Goal: Transaction & Acquisition: Purchase product/service

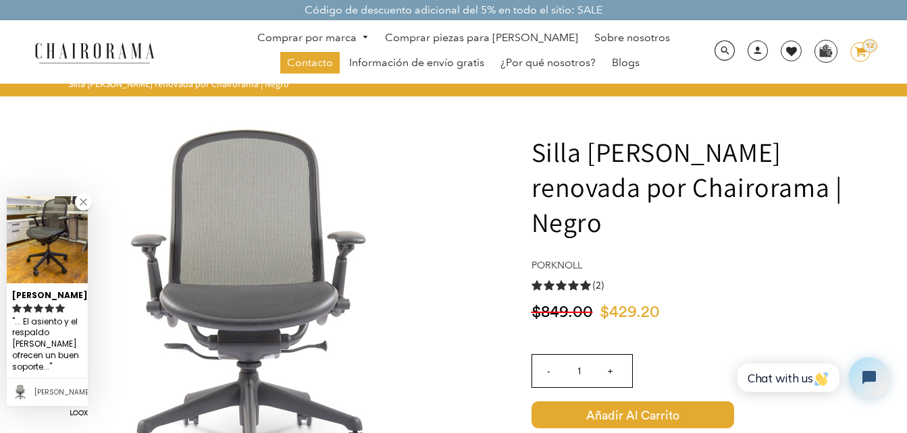
click at [614, 355] on input "+" at bounding box center [610, 371] width 32 height 32
type input "2"
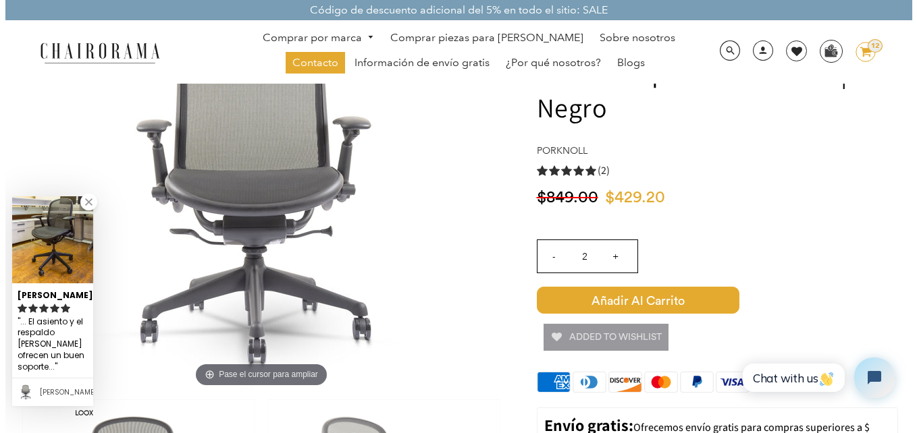
scroll to position [135, 0]
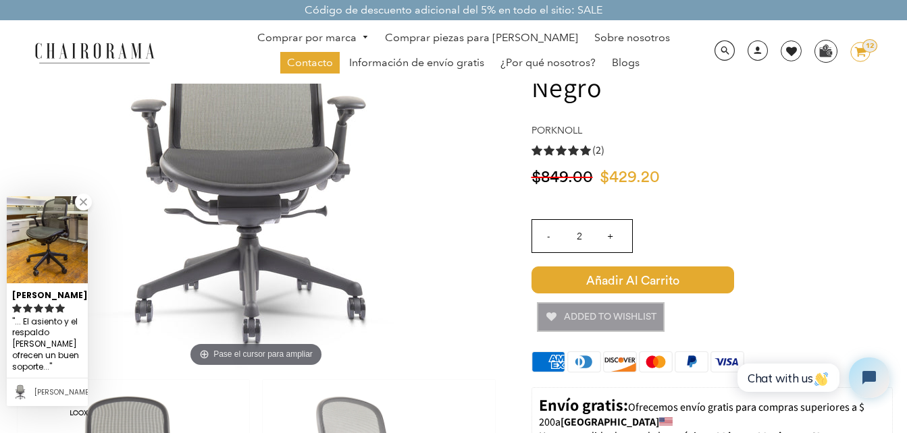
click at [552, 304] on button "Added To Wishlist" at bounding box center [600, 317] width 125 height 27
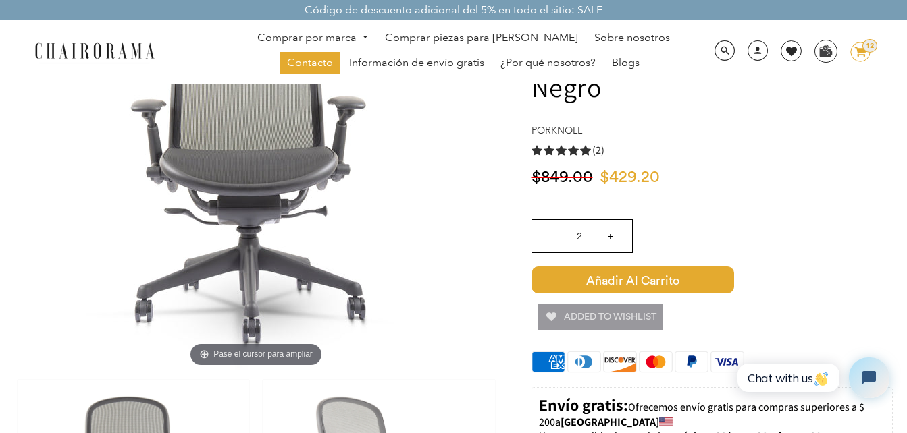
click at [683, 267] on span "Añadir al carrito" at bounding box center [632, 280] width 203 height 27
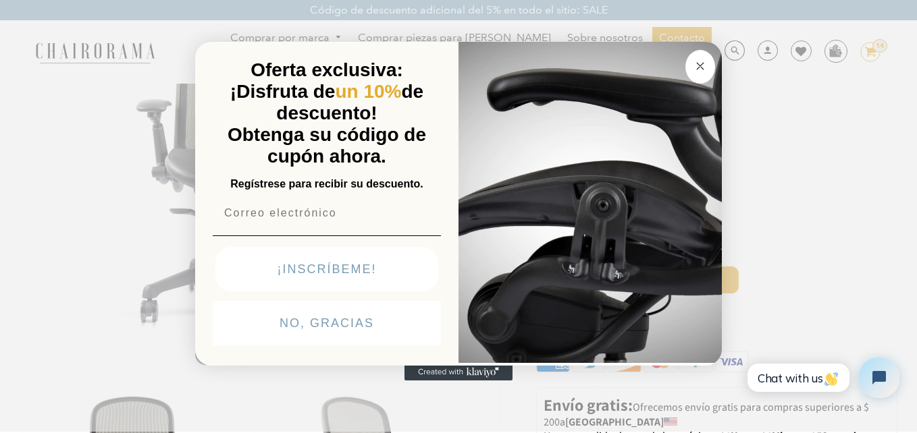
click at [387, 219] on input "Correo electrónico" at bounding box center [327, 213] width 228 height 27
type input "juanrrubio78@gmail.com"
click at [380, 269] on button "¡INSCRÍBEME!" at bounding box center [326, 269] width 223 height 45
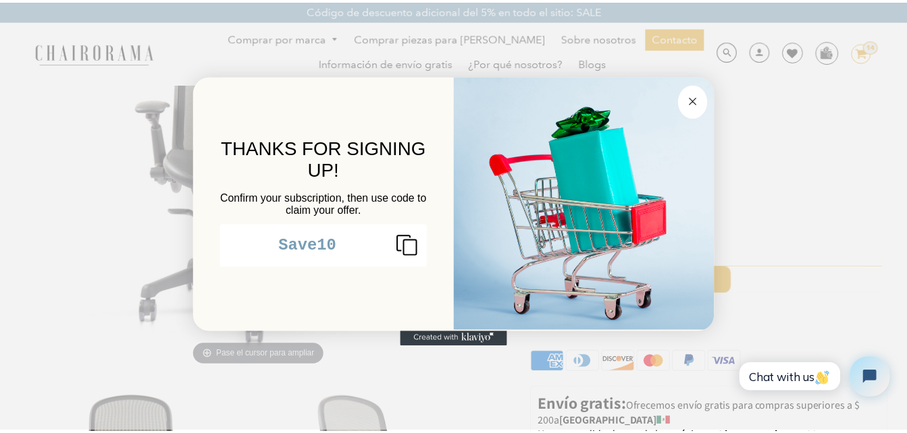
scroll to position [0, 0]
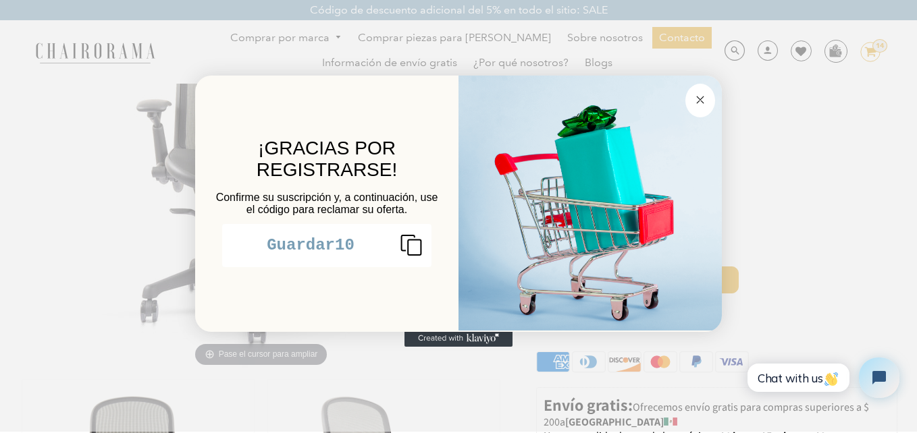
click at [410, 250] on icon "Copiar código de cupón" at bounding box center [405, 245] width 32 height 22
click at [703, 101] on circle "Cerrar cuadro de diálogo" at bounding box center [701, 100] width 16 height 16
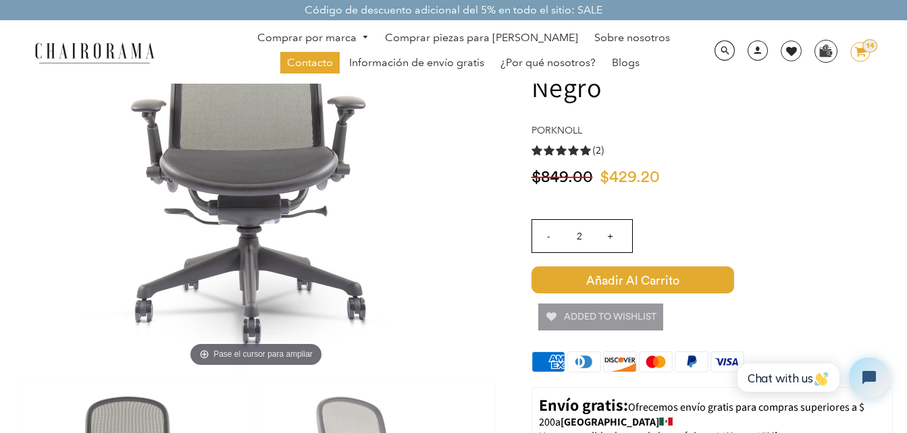
click at [858, 53] on icon at bounding box center [860, 51] width 11 height 9
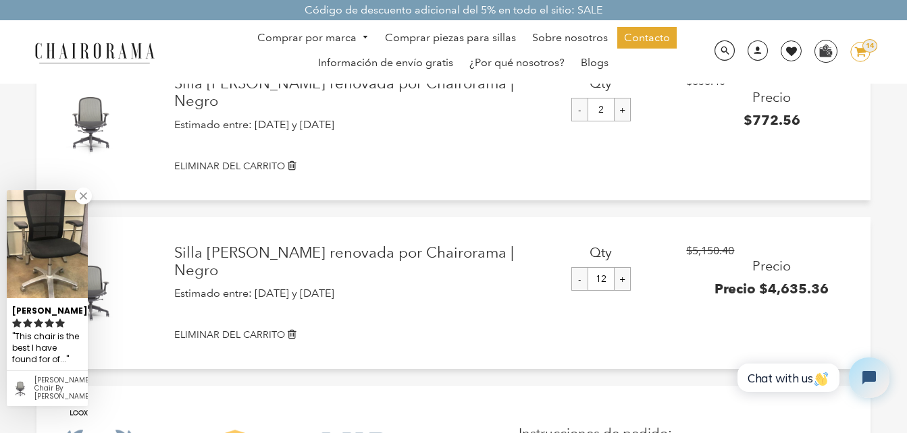
scroll to position [203, 0]
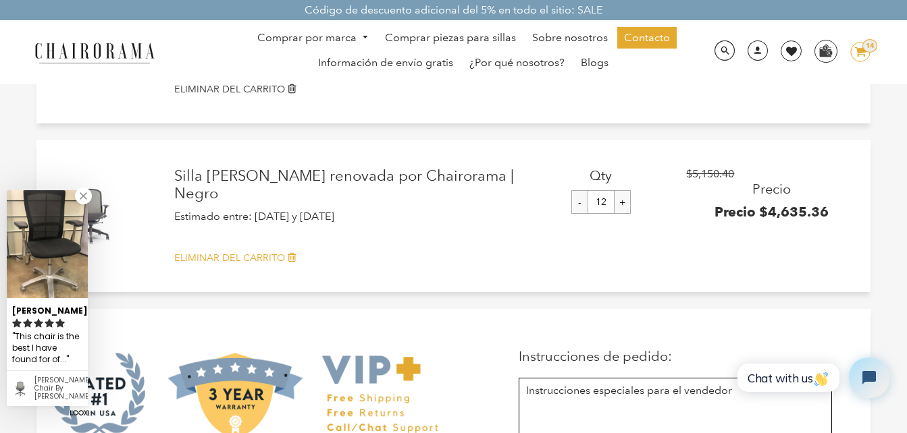
click at [277, 265] on link "ELIMINAR DEL CARRITO" at bounding box center [515, 258] width 682 height 14
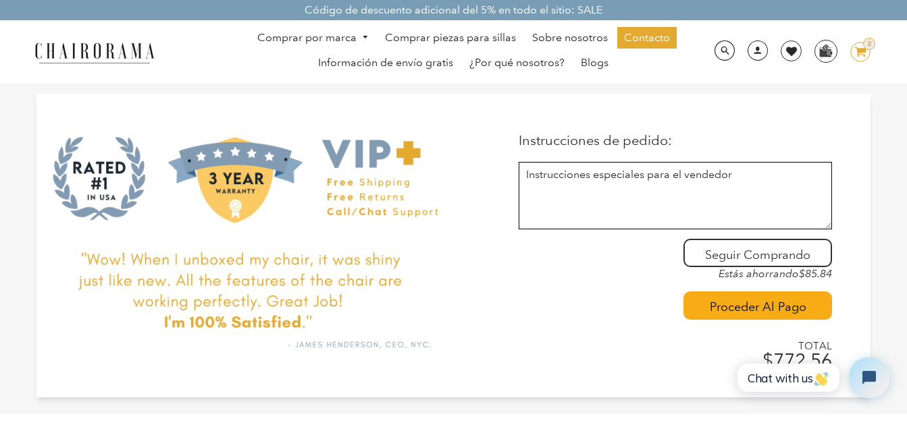
scroll to position [270, 0]
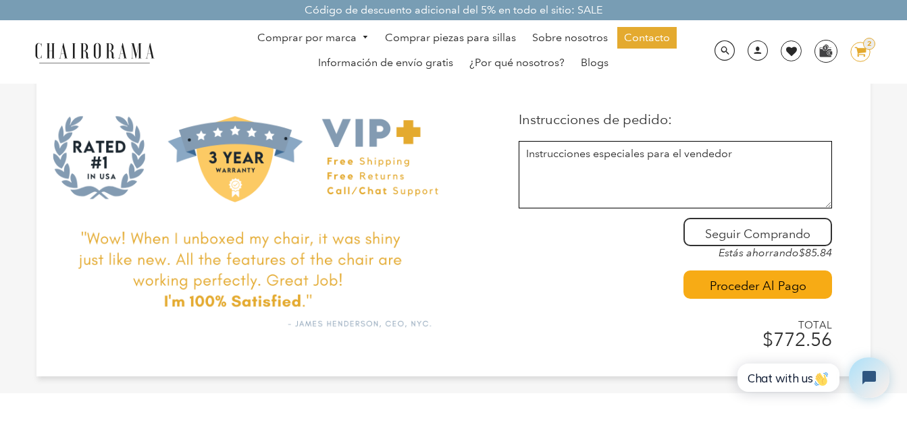
click at [783, 180] on textarea at bounding box center [674, 175] width 313 height 68
type textarea "Q"
click at [676, 157] on textarea "Domicilio de entrega es en" at bounding box center [674, 175] width 313 height 68
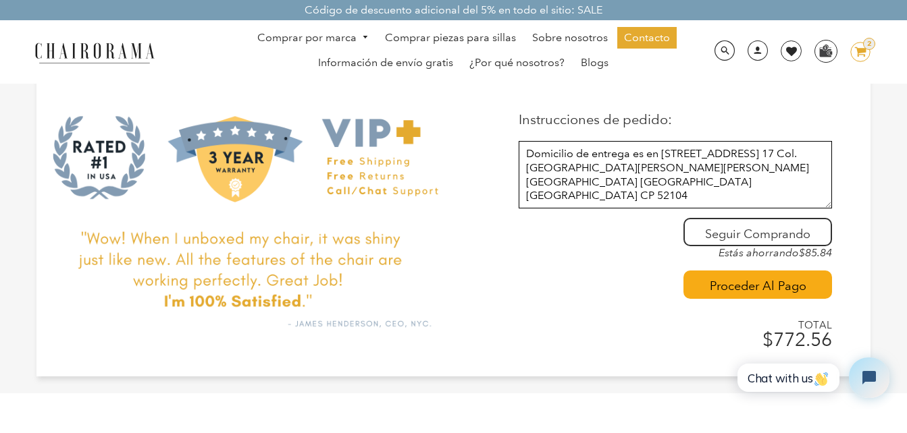
type textarea "Domicilio de entrega es en Calle Ciprés 1014 Int. 17 Col. Santa Maria San Mateo…"
click at [785, 284] on input "Proceder al pago" at bounding box center [757, 285] width 149 height 28
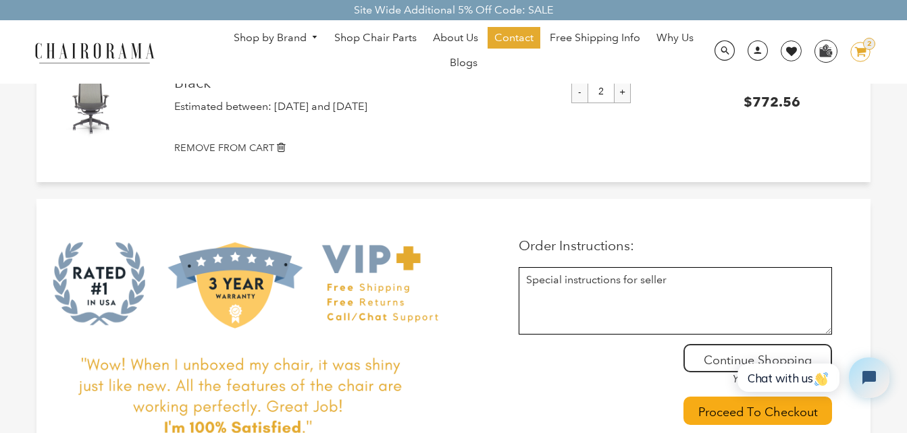
scroll to position [135, 0]
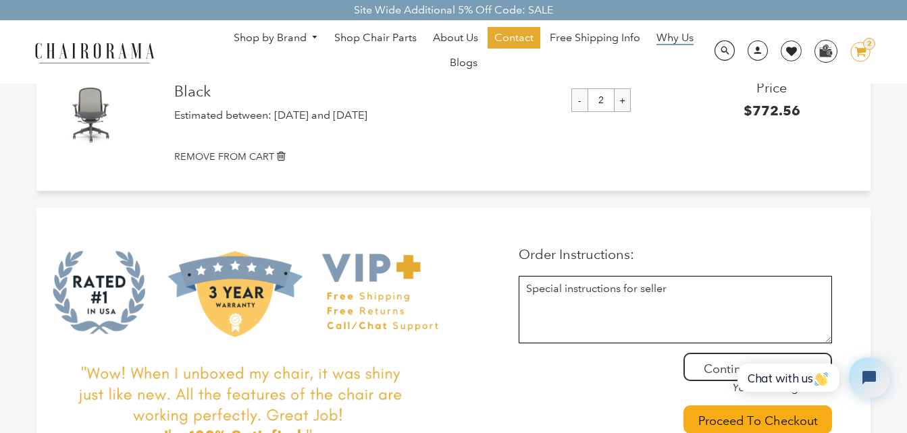
click at [687, 42] on span "Why Us" at bounding box center [674, 38] width 37 height 14
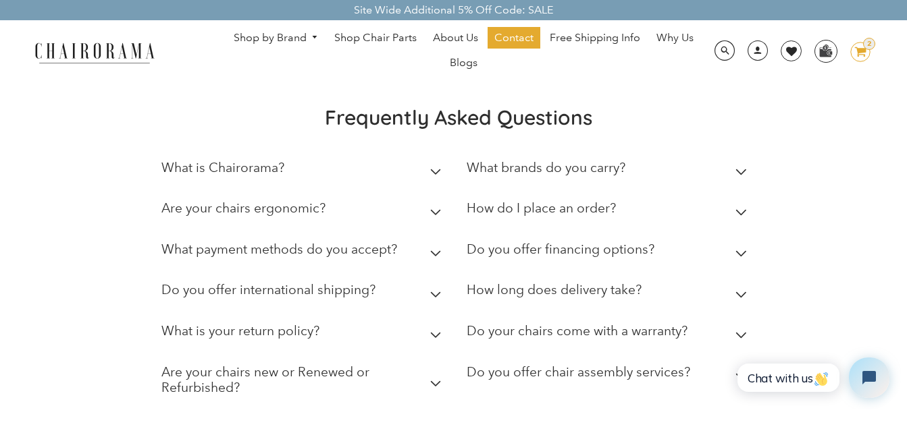
scroll to position [540, 0]
